Goal: Book appointment/travel/reservation

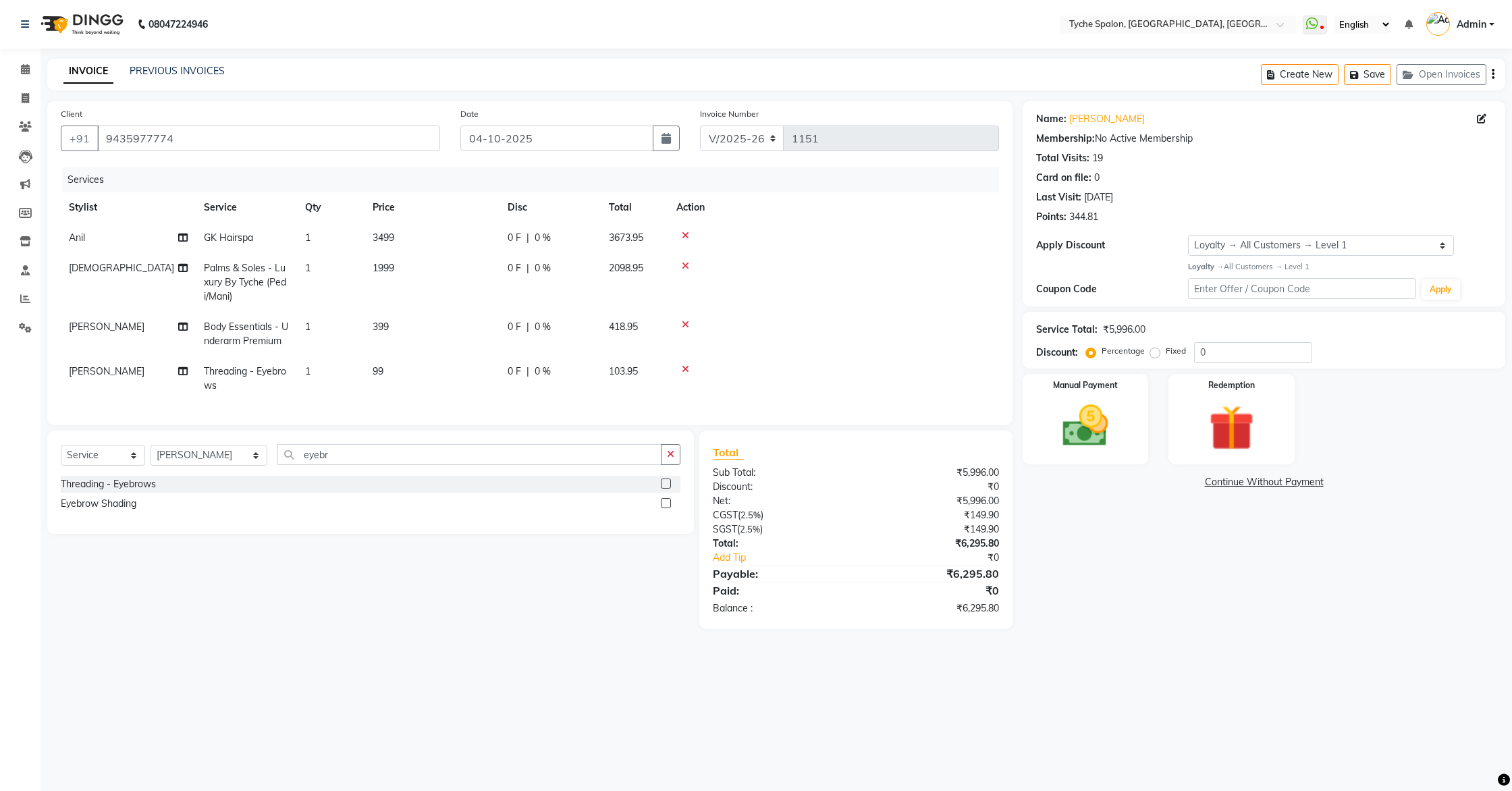
select select "6320"
select select "service"
select select "74431"
select select "1: Object"
click at [27, 72] on icon at bounding box center [25, 69] width 9 height 10
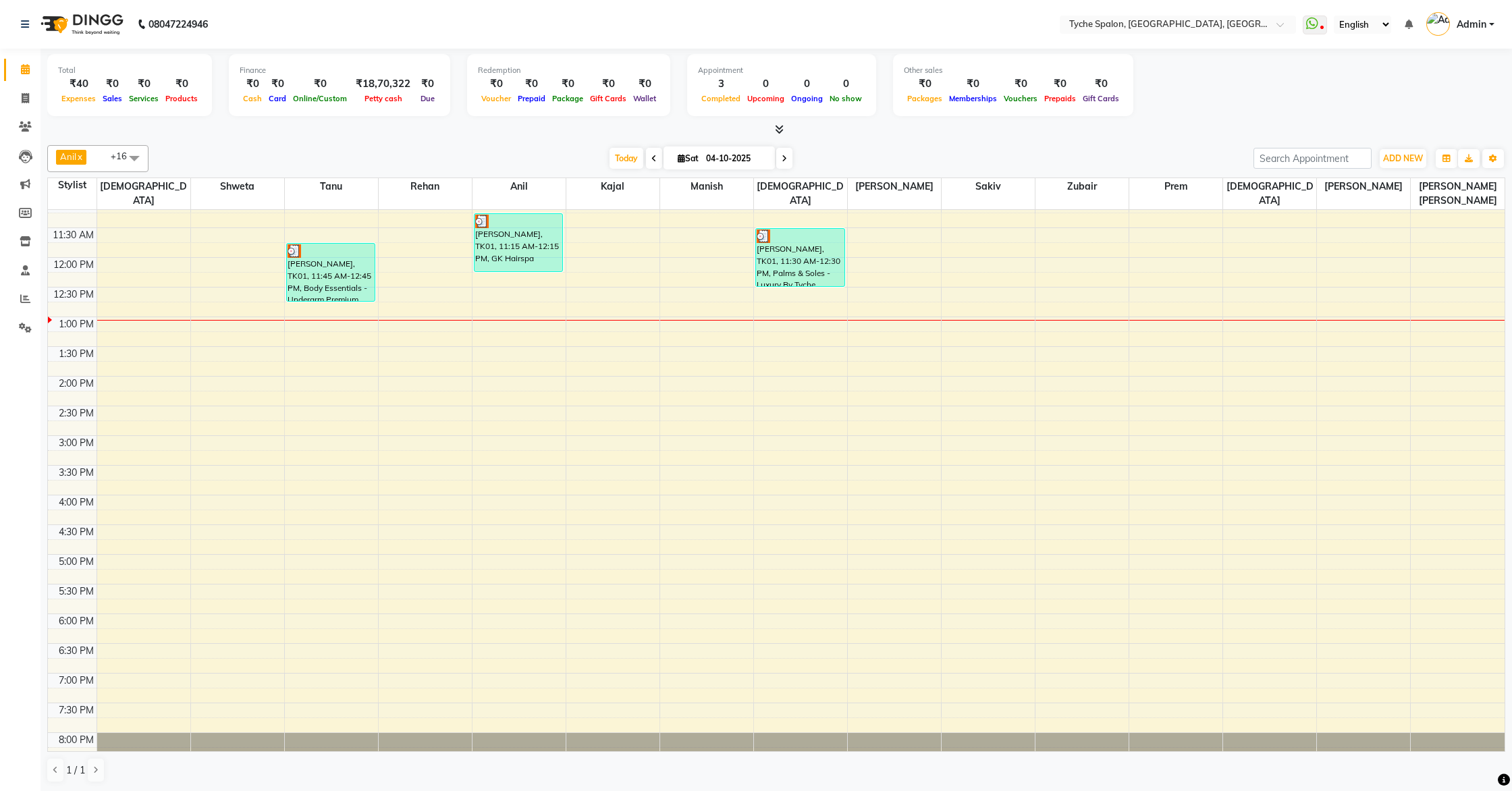
scroll to position [216, 0]
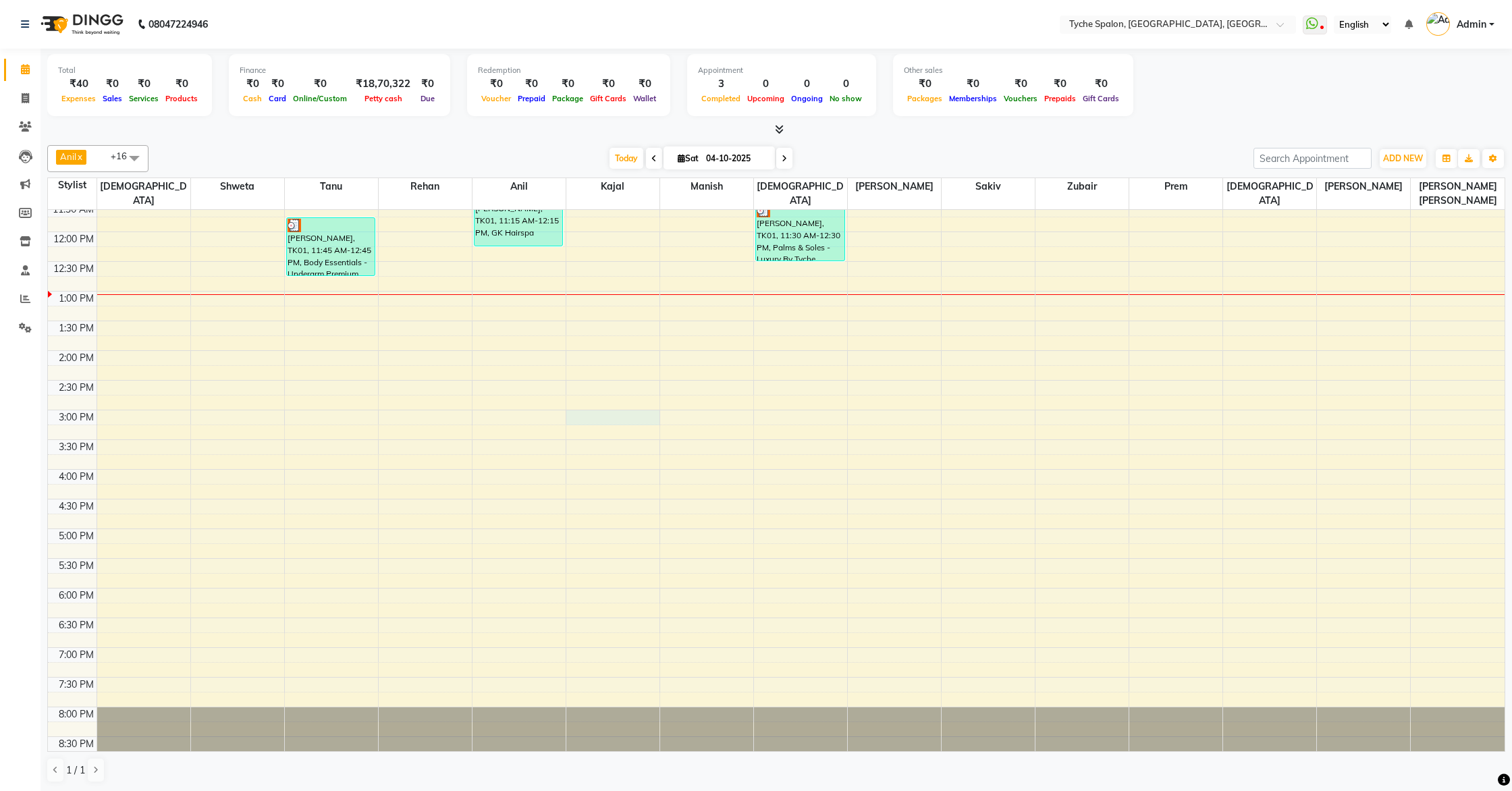
click at [569, 398] on div "8:00 AM 8:30 AM 9:00 AM 9:30 AM 10:00 AM 10:30 AM 11:00 AM 11:30 AM 12:00 PM 12…" at bounding box center [777, 381] width 1457 height 772
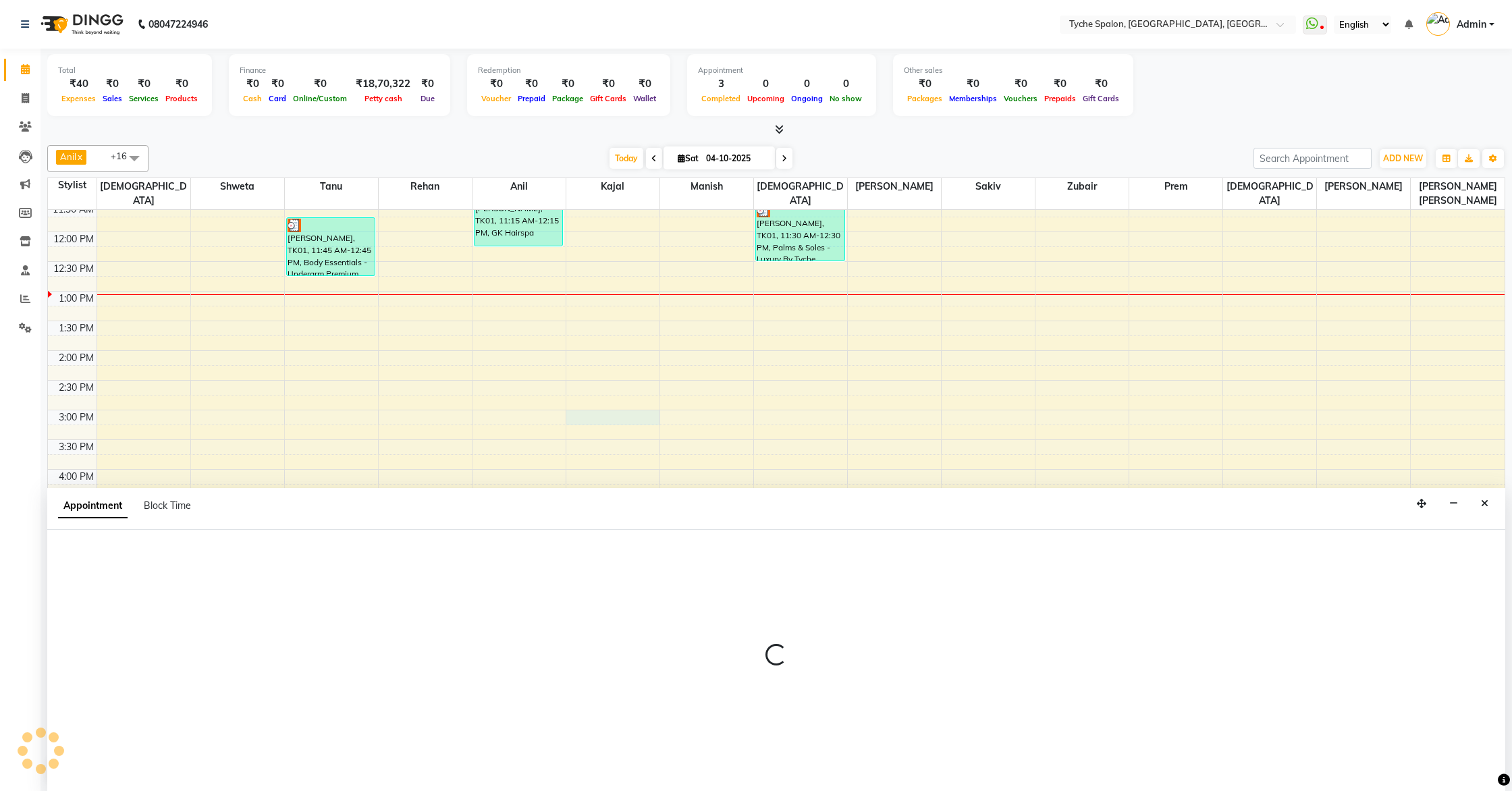
scroll to position [1, 0]
select select "48424"
select select "900"
select select "tentative"
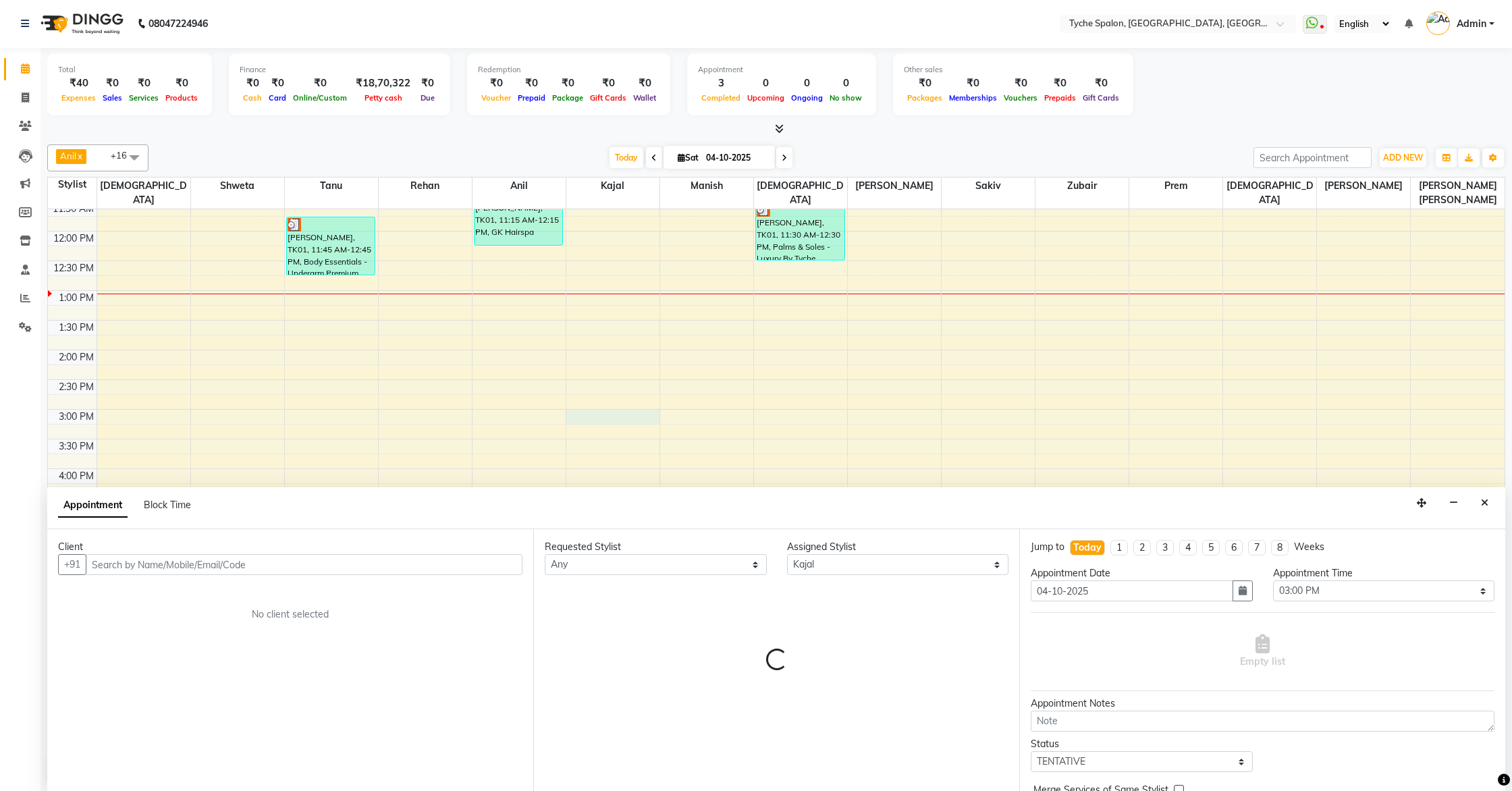
scroll to position [0, 0]
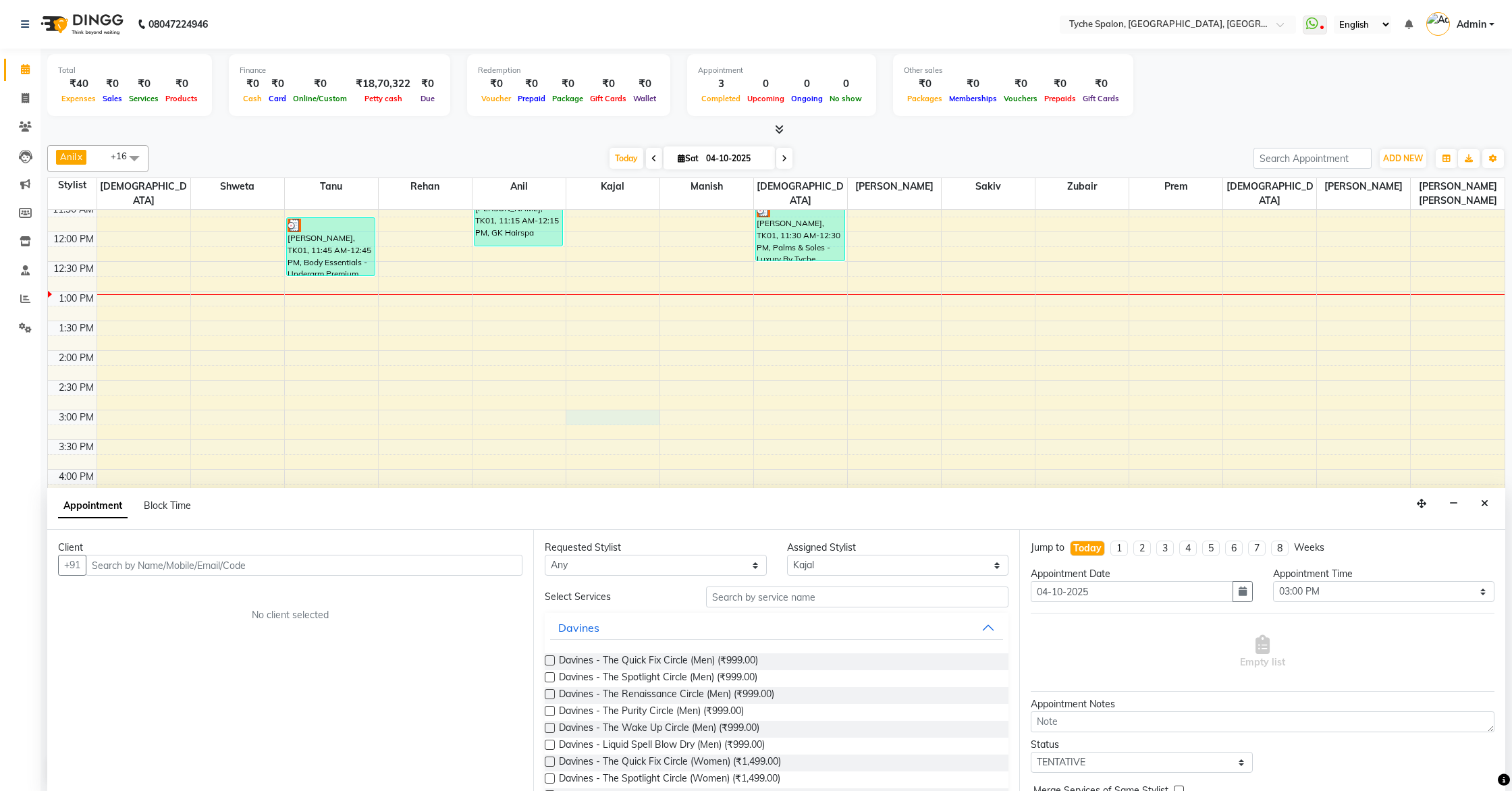
click at [180, 575] on input "text" at bounding box center [304, 565] width 437 height 21
type input "m"
click at [193, 598] on ngb-highlight "9706058 243" at bounding box center [228, 594] width 70 height 13
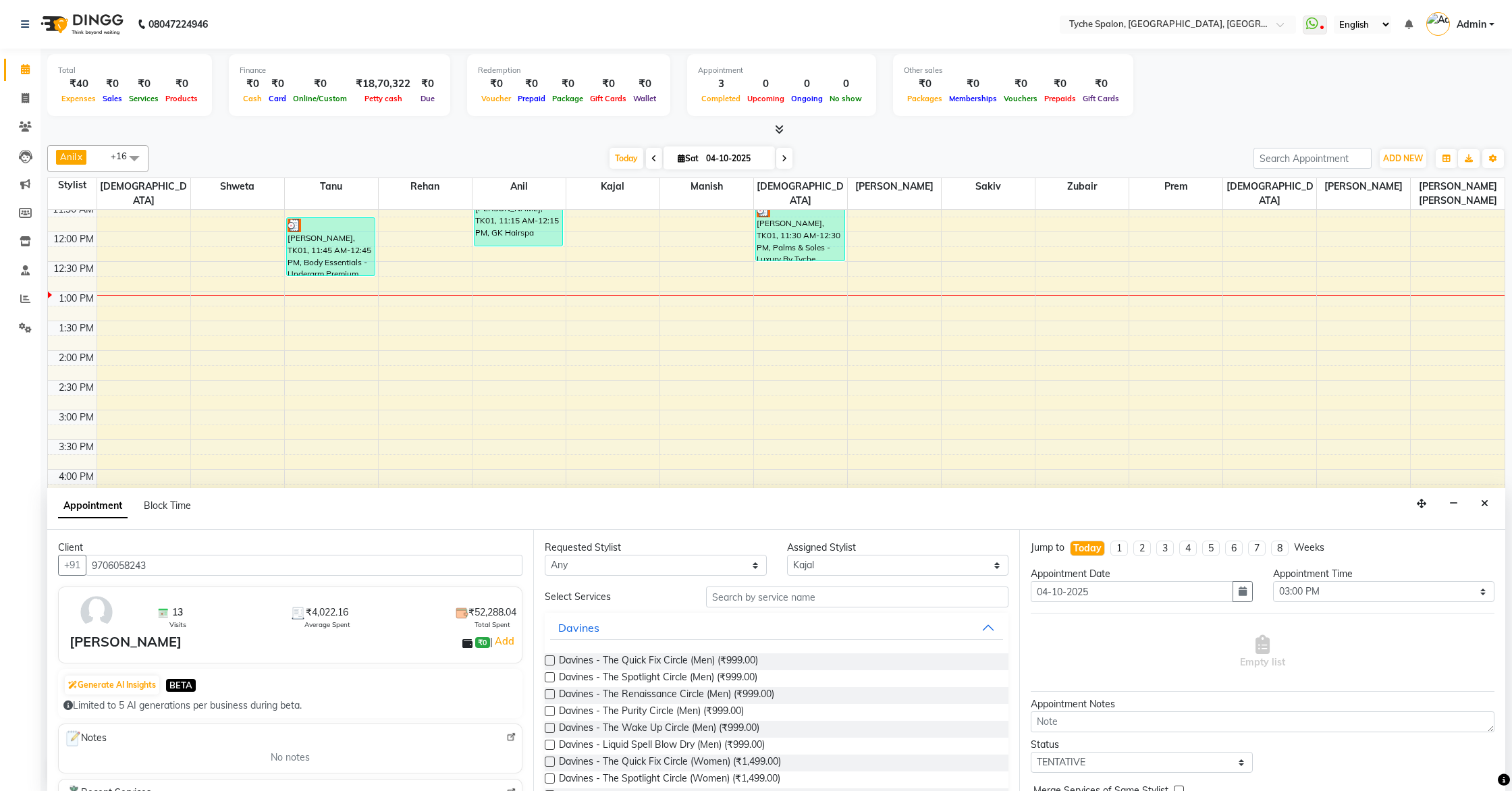
type input "9706058243"
click at [813, 597] on input "text" at bounding box center [857, 597] width 302 height 21
click at [653, 568] on select "Any [PERSON_NAME] [PERSON_NAME] [PERSON_NAME] [PERSON_NAME] [PERSON_NAME] [PERS…" at bounding box center [655, 565] width 222 height 21
select select "51581"
click at [545, 555] on select "Any [PERSON_NAME] [PERSON_NAME] [PERSON_NAME] [PERSON_NAME] [PERSON_NAME] [PERS…" at bounding box center [655, 565] width 222 height 21
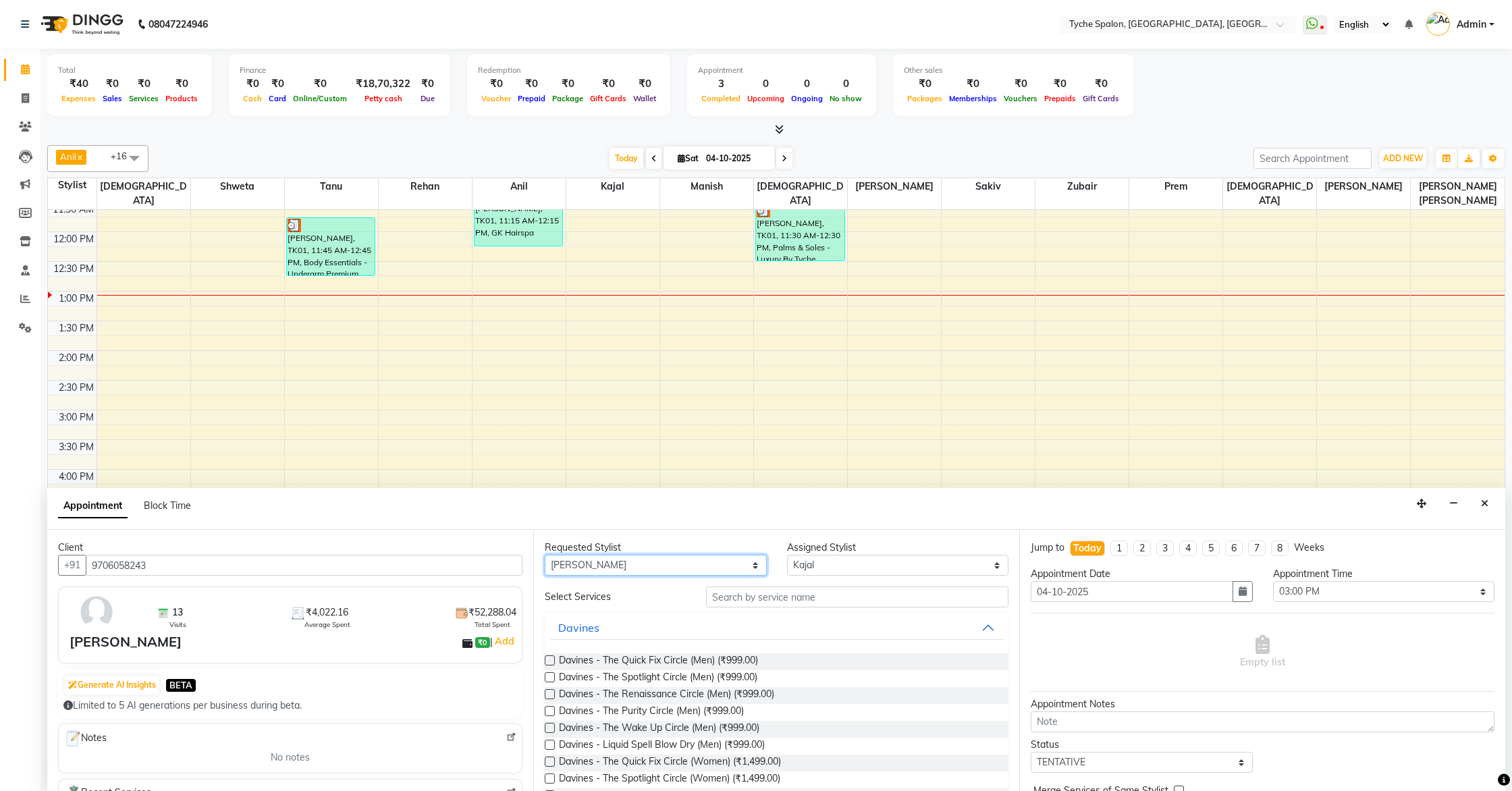
select select "51581"
click at [749, 604] on input "text" at bounding box center [857, 597] width 302 height 21
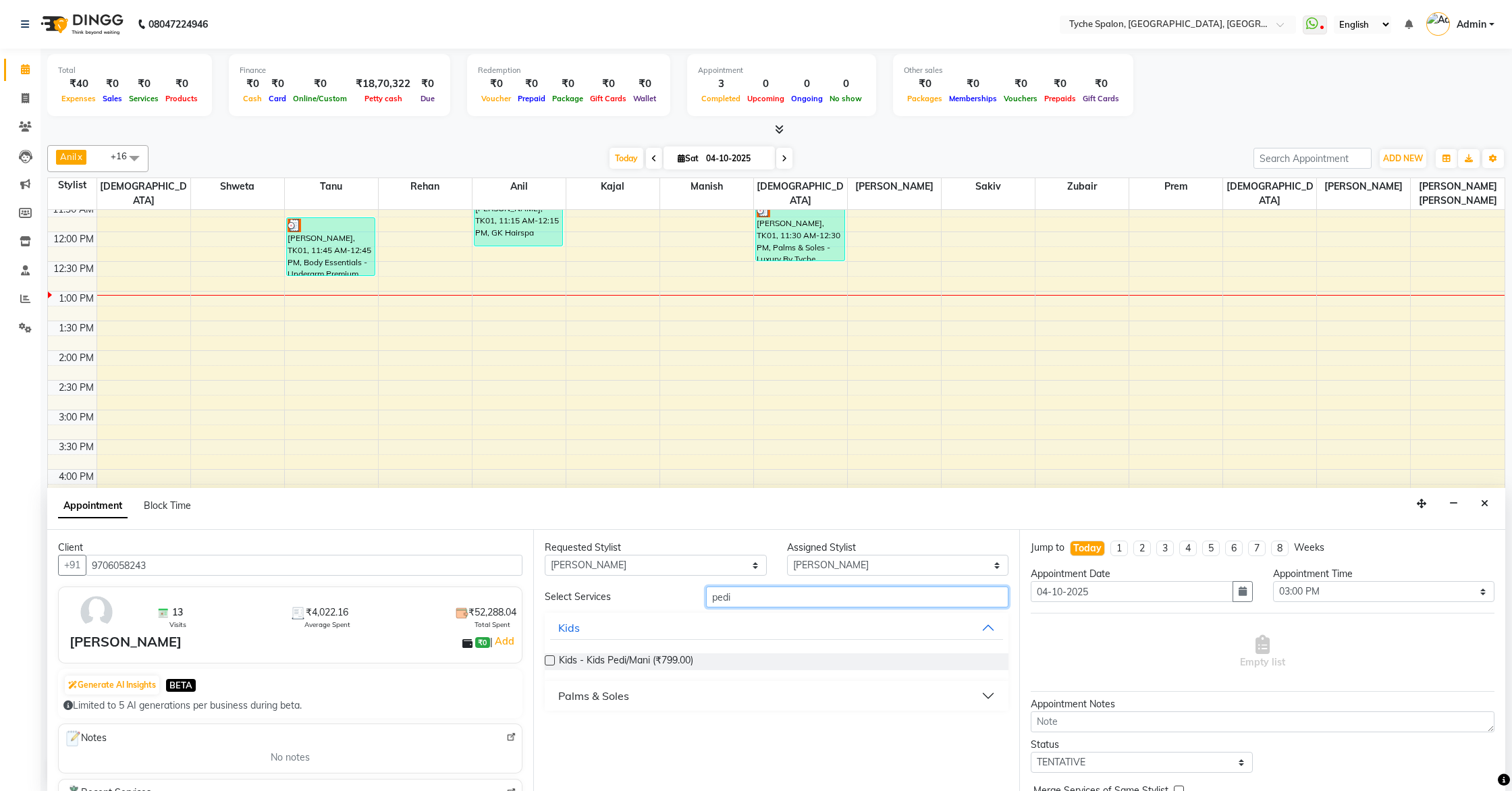
type input "pedi"
click at [579, 693] on div "Palms & Soles" at bounding box center [594, 695] width 71 height 16
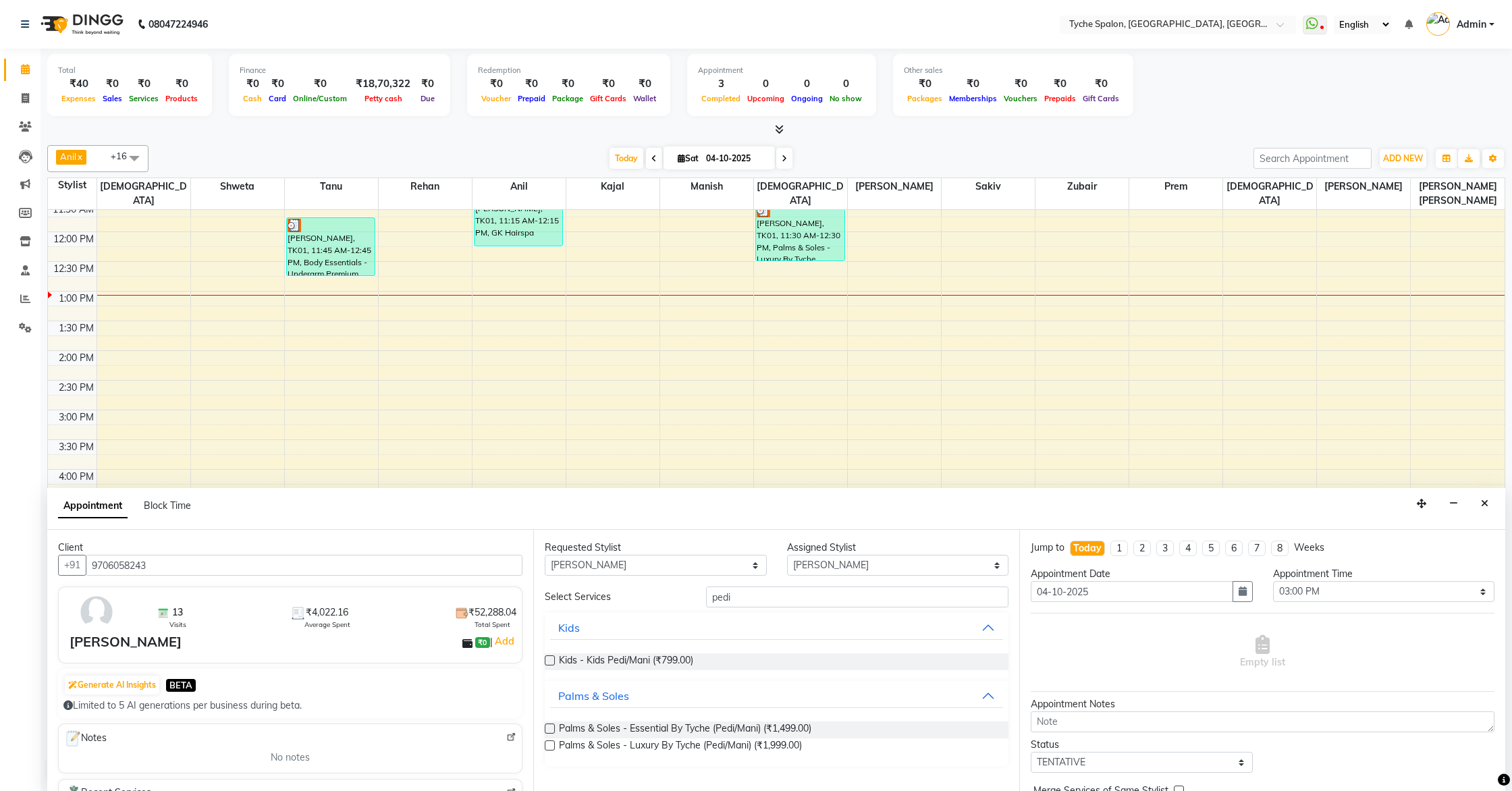
click at [549, 730] on label at bounding box center [550, 729] width 10 height 10
click at [549, 730] on input "checkbox" at bounding box center [549, 730] width 9 height 9
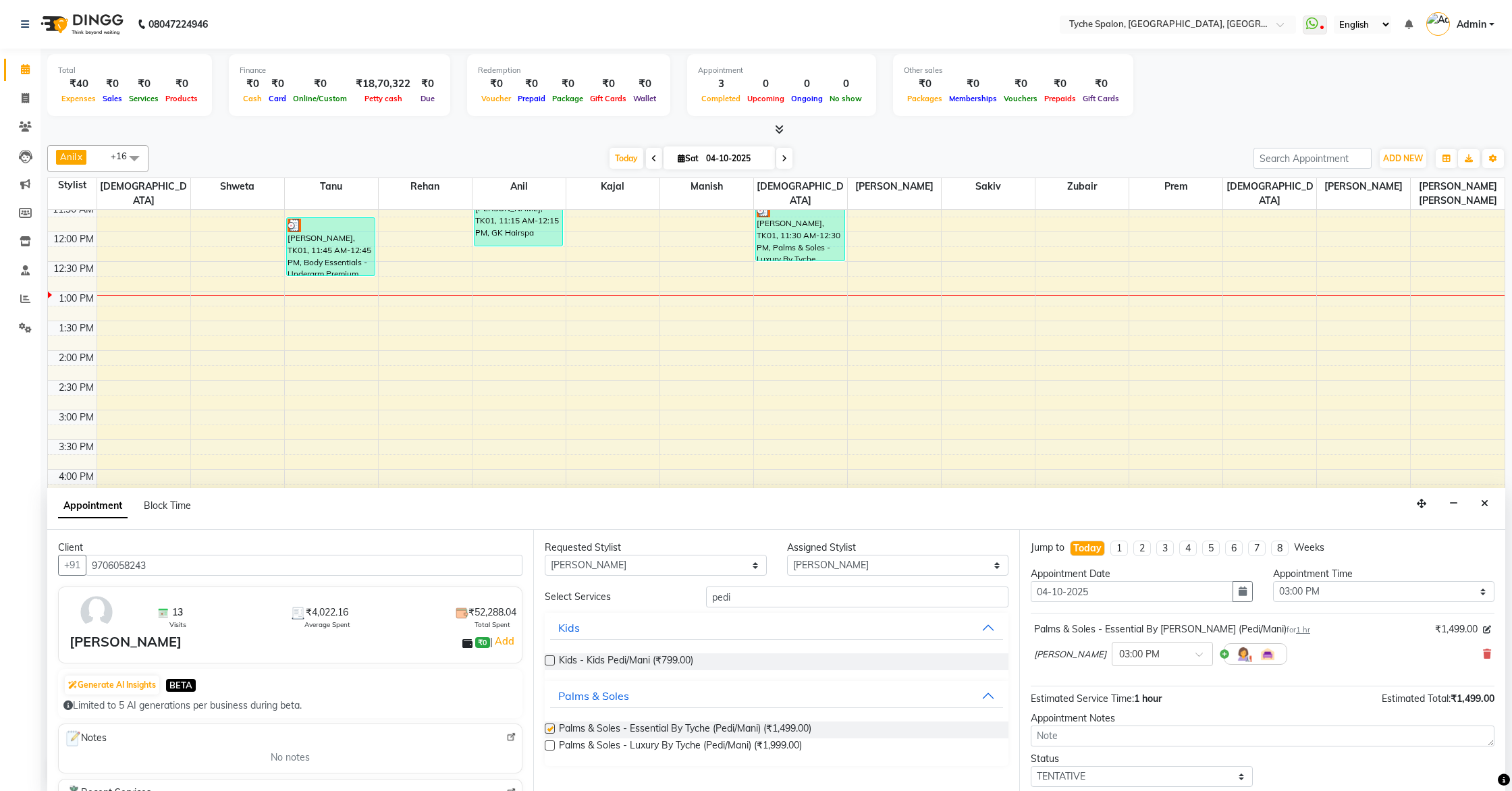
checkbox input "false"
click at [579, 573] on select "Any [PERSON_NAME] [PERSON_NAME] [PERSON_NAME] [PERSON_NAME] [PERSON_NAME] [PERS…" at bounding box center [655, 565] width 222 height 21
select select "48424"
click at [545, 555] on select "Any [PERSON_NAME] [PERSON_NAME] [PERSON_NAME] [PERSON_NAME] [PERSON_NAME] [PERS…" at bounding box center [655, 565] width 222 height 21
select select "48424"
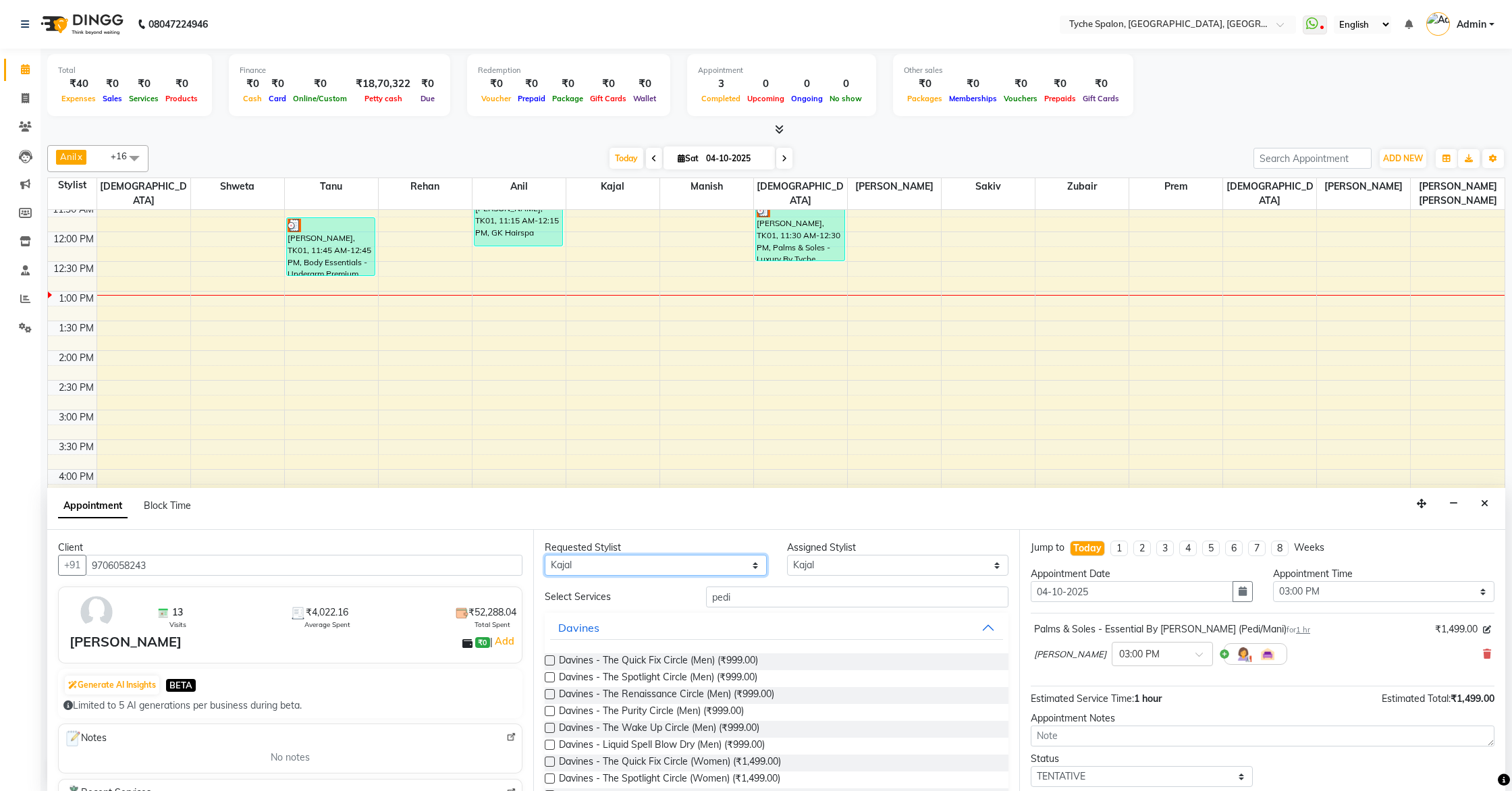
click at [606, 562] on select "Any [PERSON_NAME] [PERSON_NAME] [PERSON_NAME] [PERSON_NAME] [PERSON_NAME] [PERS…" at bounding box center [655, 565] width 222 height 21
select select "49884"
click at [545, 555] on select "Any [PERSON_NAME] [PERSON_NAME] [PERSON_NAME] [PERSON_NAME] [PERSON_NAME] [PERS…" at bounding box center [655, 565] width 222 height 21
select select "49884"
drag, startPoint x: 743, startPoint y: 599, endPoint x: 659, endPoint y: 597, distance: 84.0
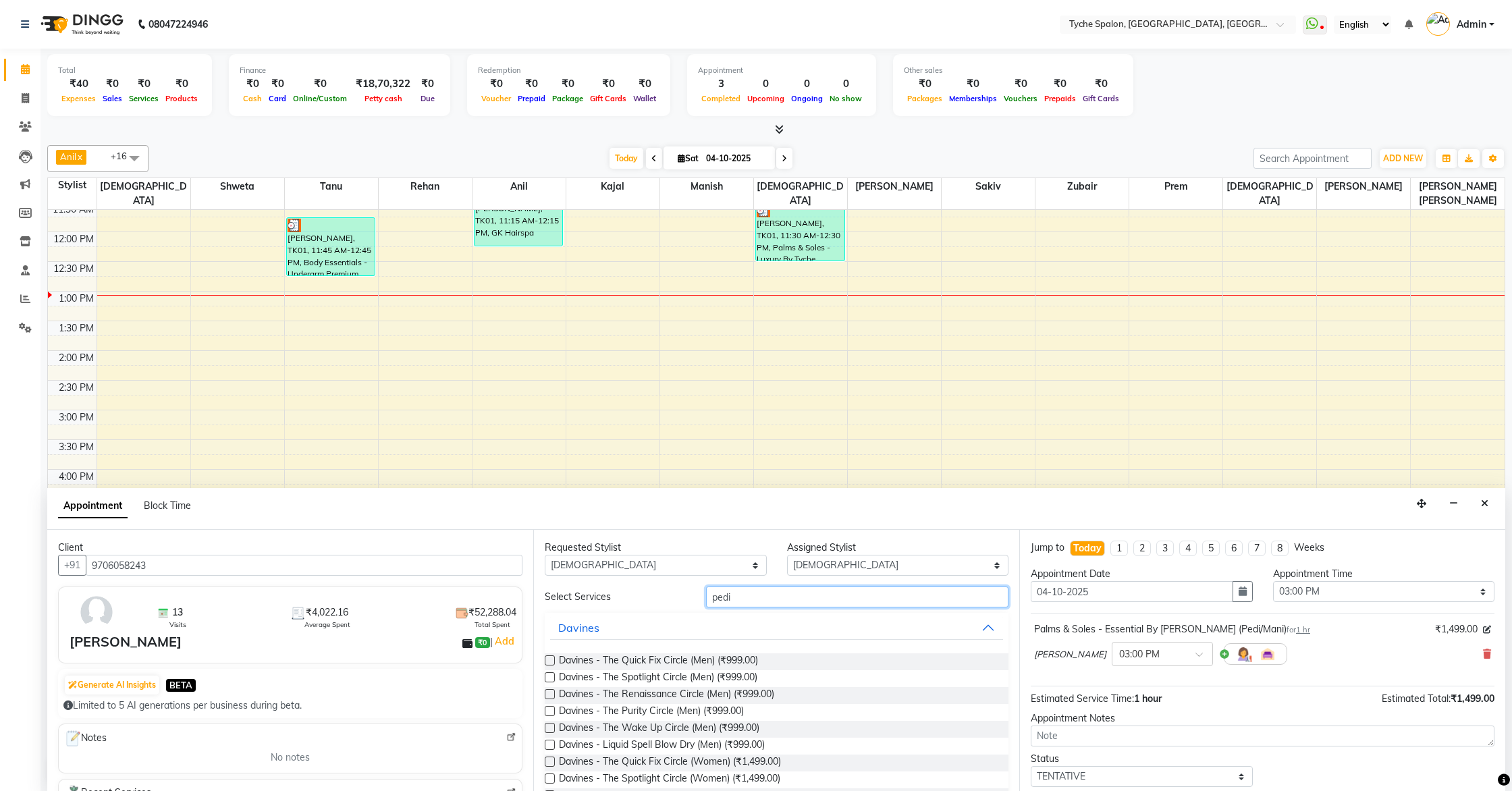
click at [659, 597] on div "Select Services pedi" at bounding box center [776, 597] width 484 height 21
type input "\"
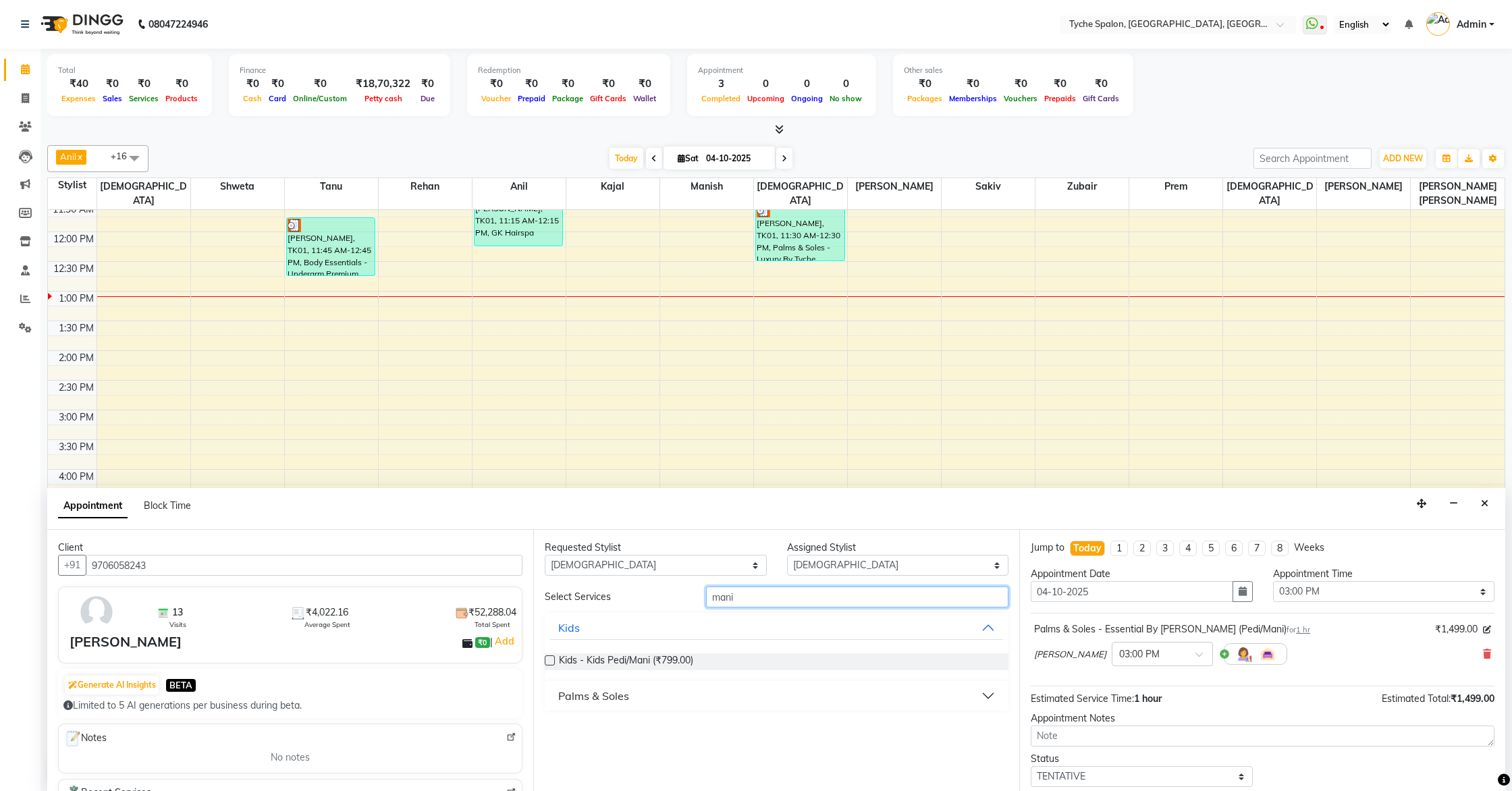
type input "mani"
click at [594, 694] on div "Palms & Soles" at bounding box center [594, 695] width 71 height 16
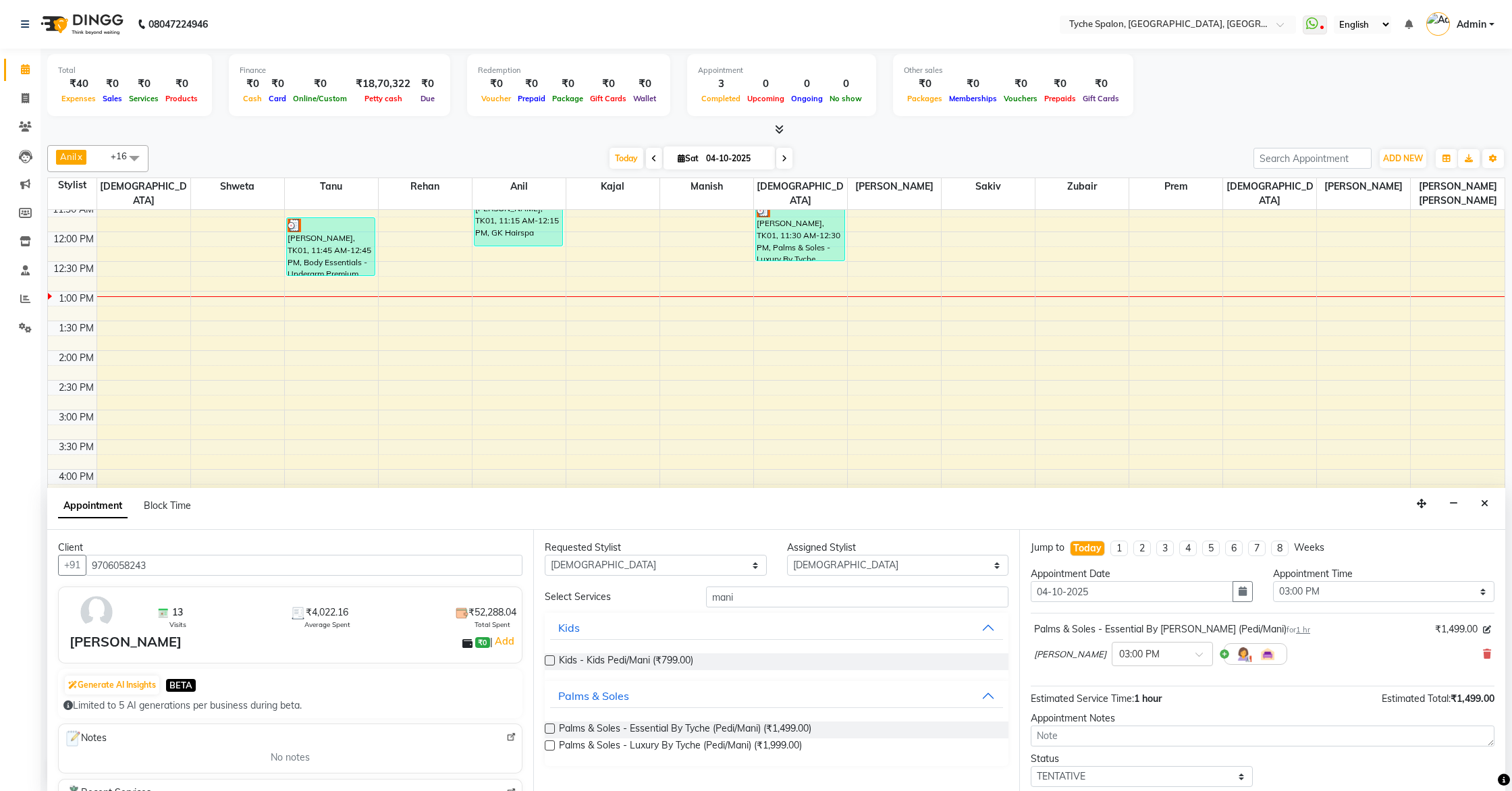
click at [550, 727] on label at bounding box center [550, 729] width 10 height 10
click at [550, 727] on input "checkbox" at bounding box center [549, 730] width 9 height 9
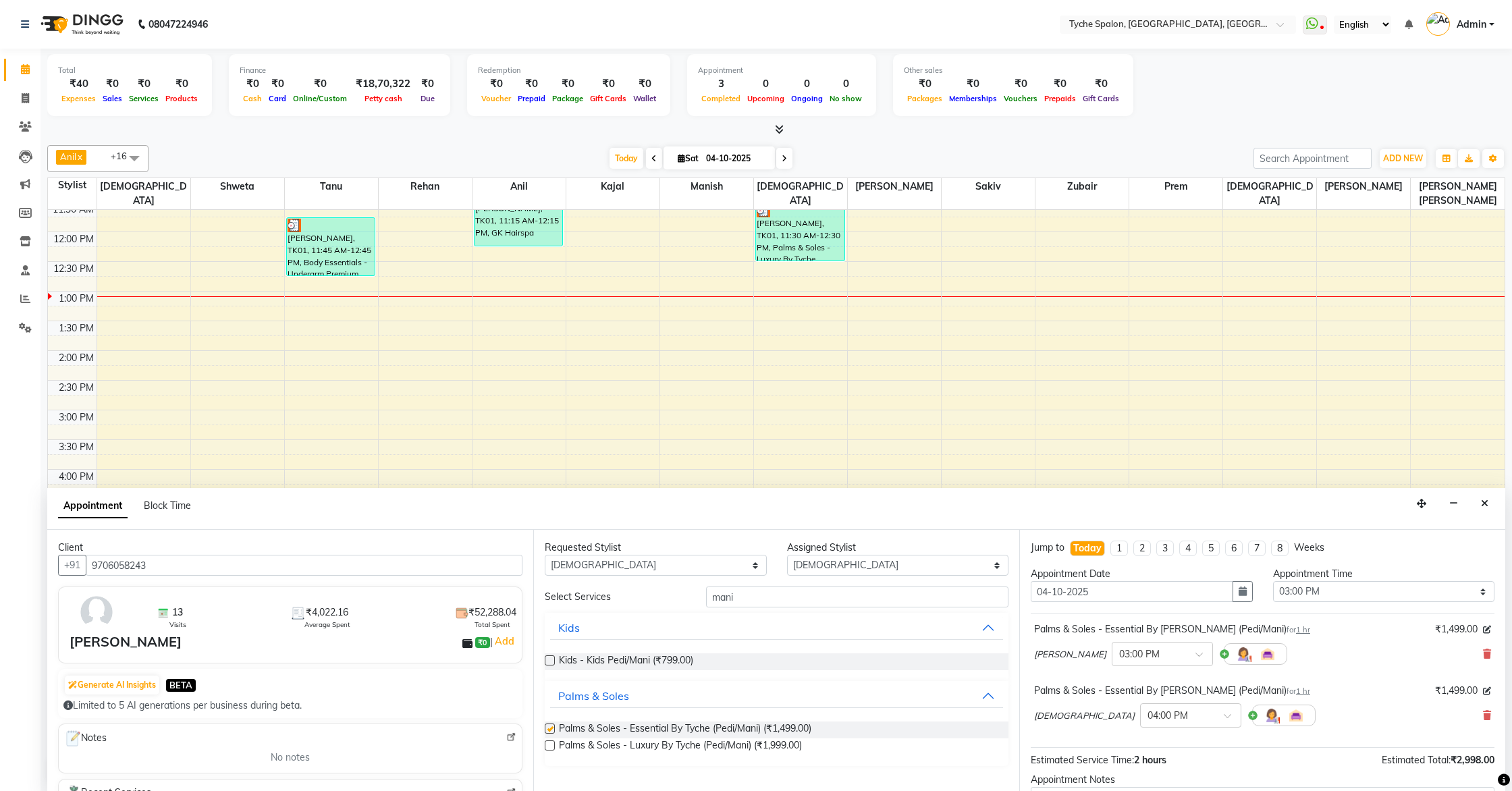
checkbox input "false"
click at [1343, 591] on select "Select 09:00 AM 09:15 AM 09:30 AM 09:45 AM 10:00 AM 10:15 AM 10:30 AM 10:45 AM …" at bounding box center [1384, 591] width 222 height 21
click at [1273, 581] on select "Select 09:00 AM 09:15 AM 09:30 AM 09:45 AM 10:00 AM 10:15 AM 10:30 AM 10:45 AM …" at bounding box center [1384, 591] width 222 height 21
click at [1305, 593] on select "Select 09:00 AM 09:15 AM 09:30 AM 09:45 AM 10:00 AM 10:15 AM 10:30 AM 10:45 AM …" at bounding box center [1384, 591] width 222 height 21
select select "930"
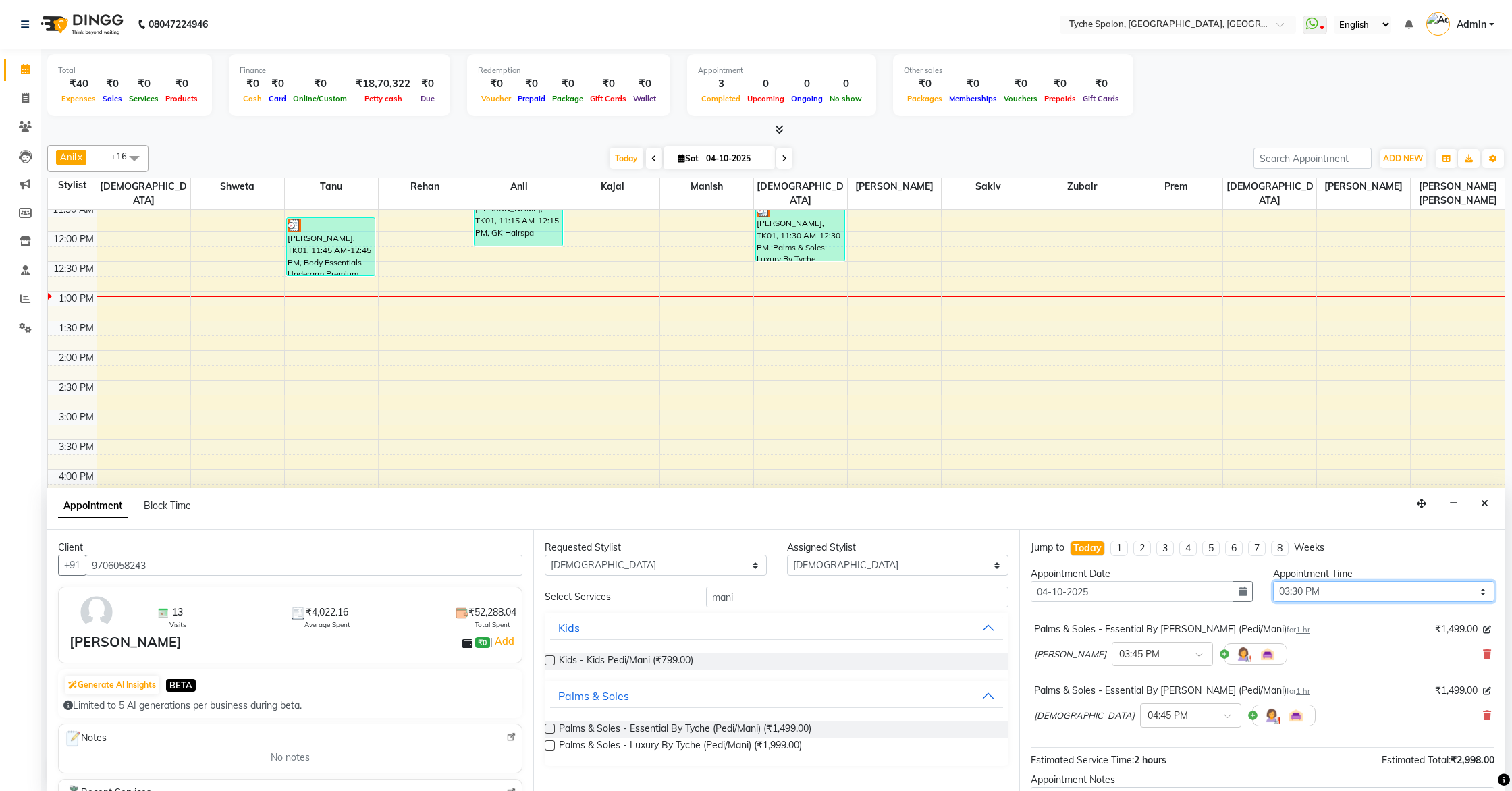
click at [1273, 581] on select "Select 09:00 AM 09:15 AM 09:30 AM 09:45 AM 10:00 AM 10:15 AM 10:30 AM 10:45 AM …" at bounding box center [1384, 591] width 222 height 21
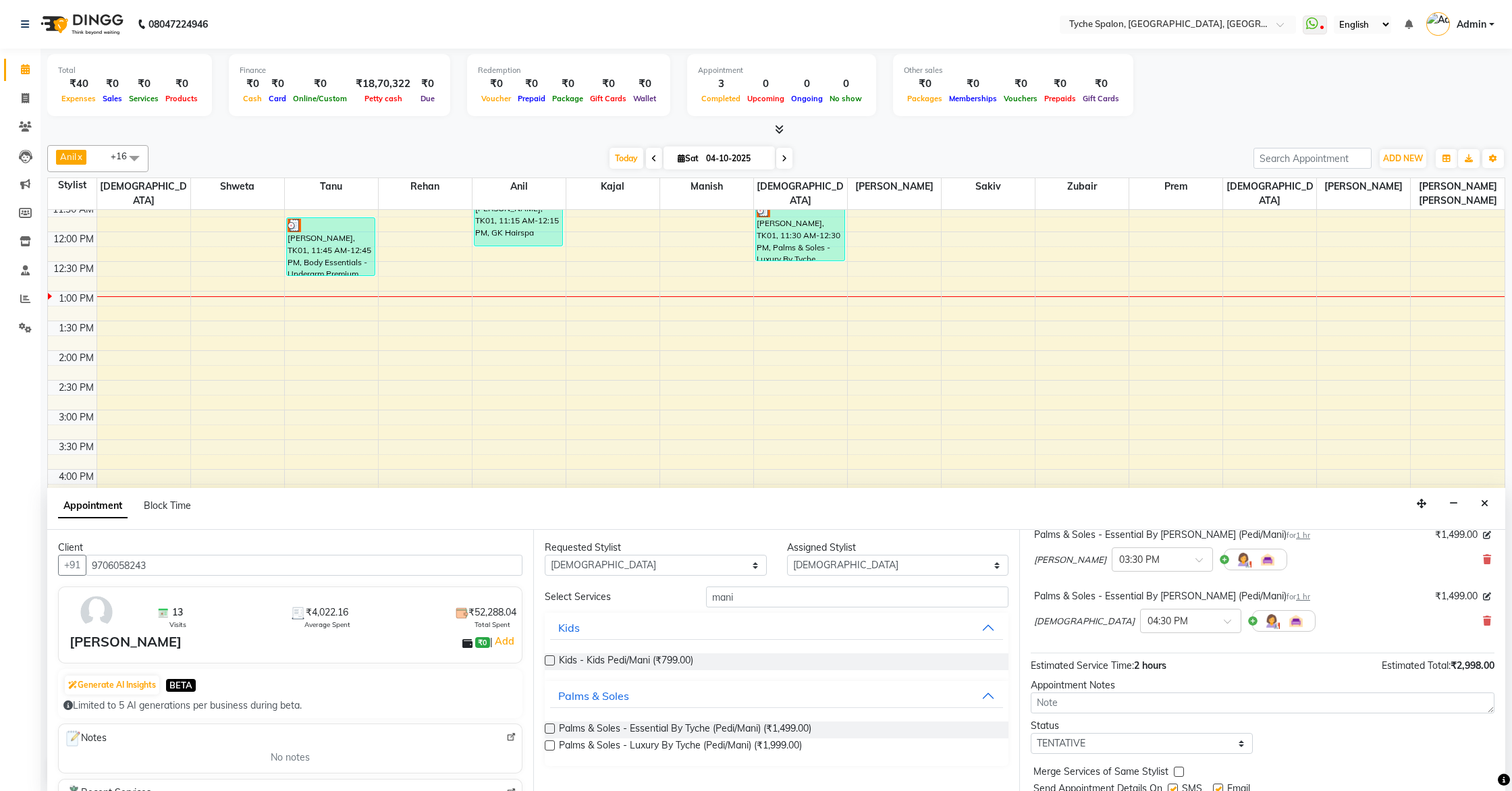
scroll to position [142, 0]
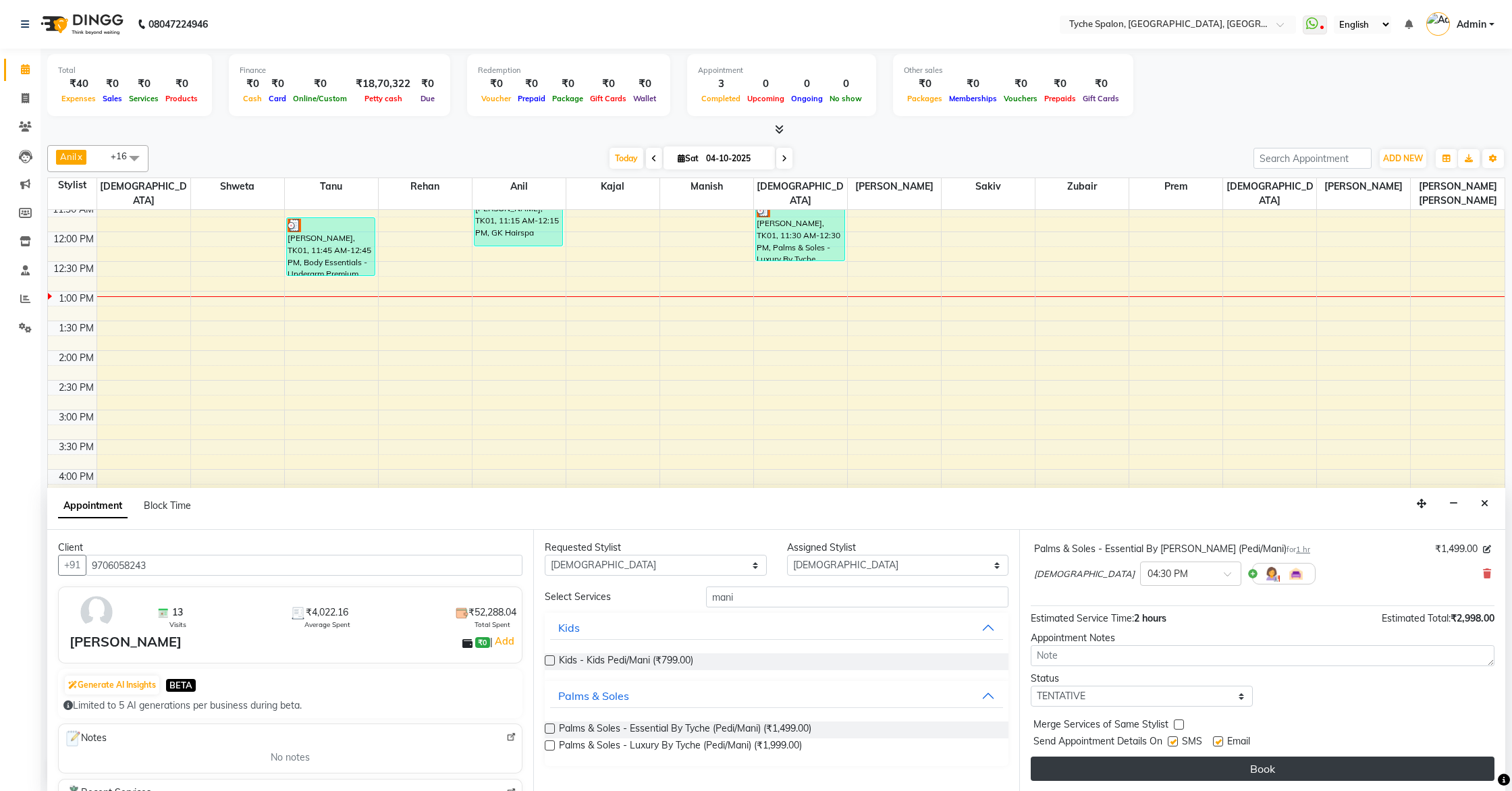
click at [1236, 759] on button "Book" at bounding box center [1262, 769] width 464 height 24
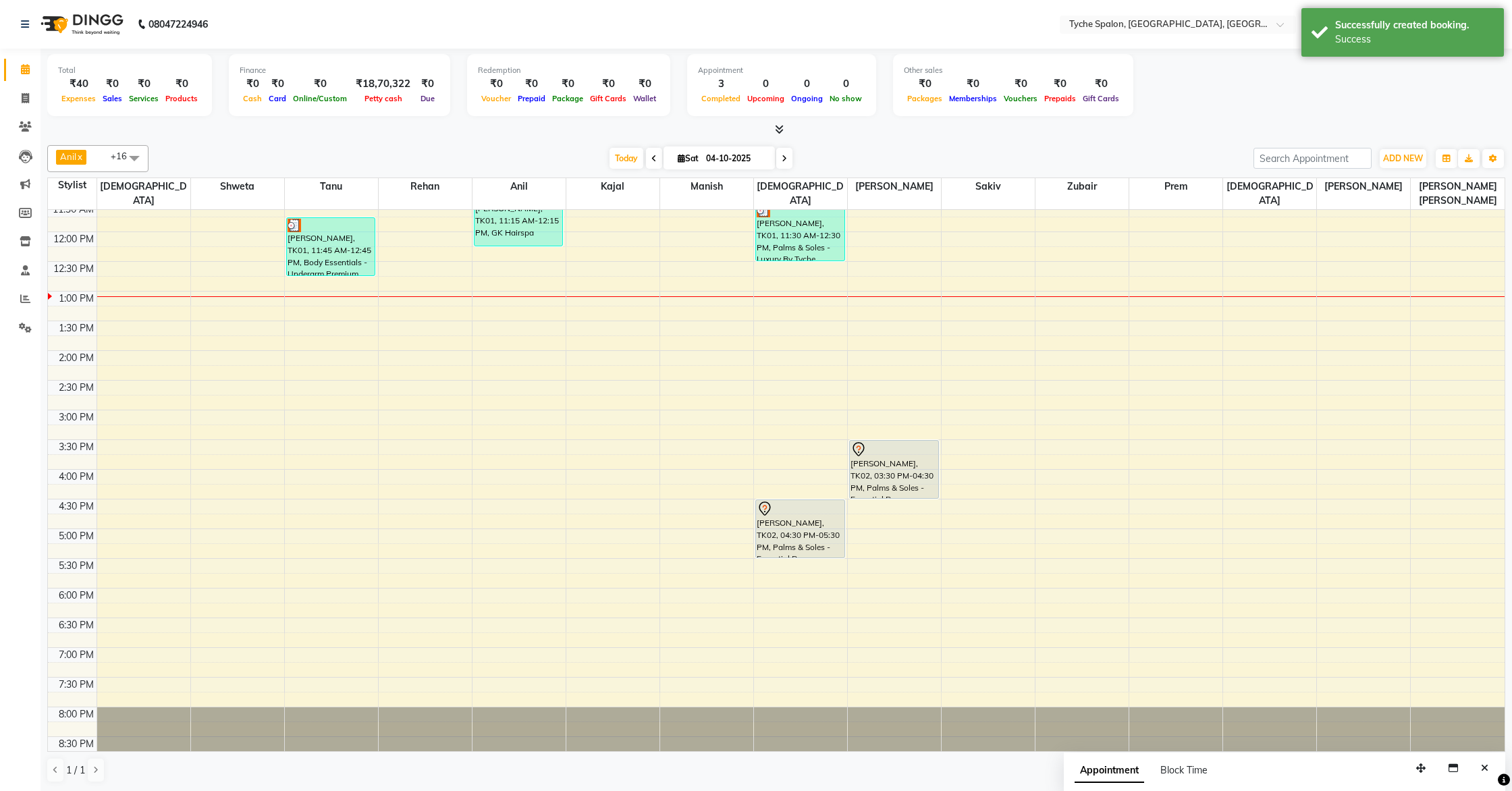
scroll to position [1, 0]
